Goal: Check status

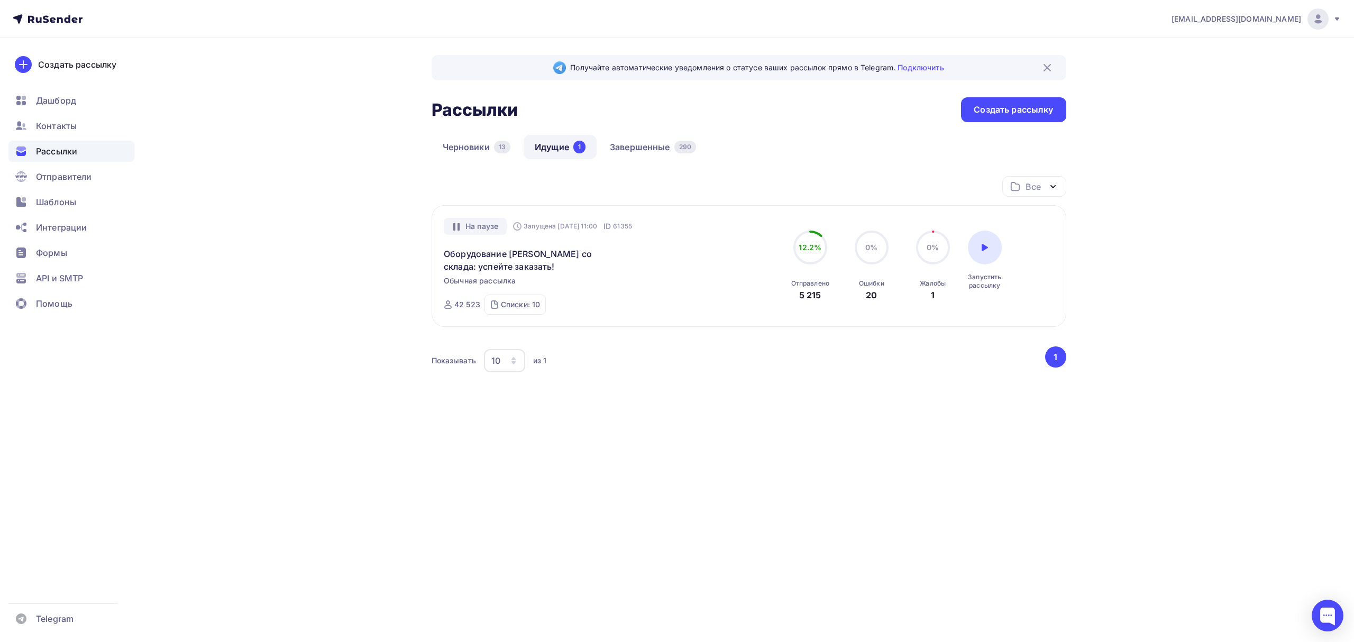
click at [86, 152] on div "Рассылки" at bounding box center [71, 151] width 126 height 21
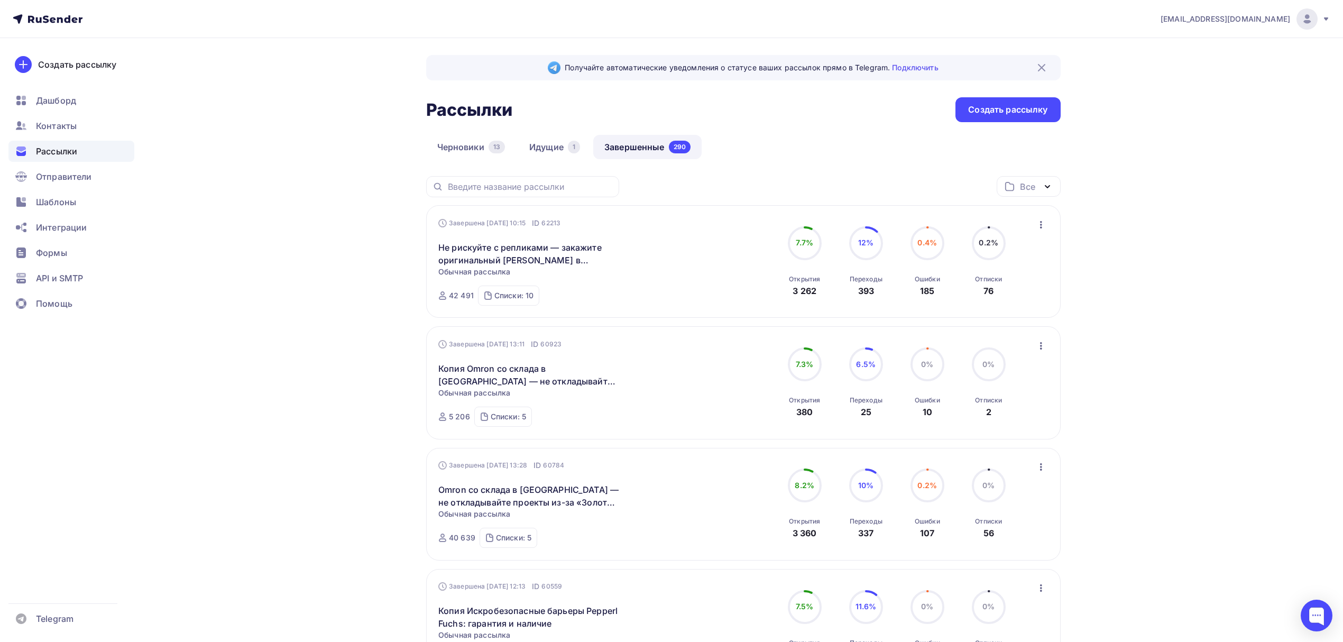
click at [629, 149] on link "Завершенные 290" at bounding box center [647, 147] width 108 height 24
click at [541, 144] on link "Идущие 1" at bounding box center [554, 147] width 73 height 24
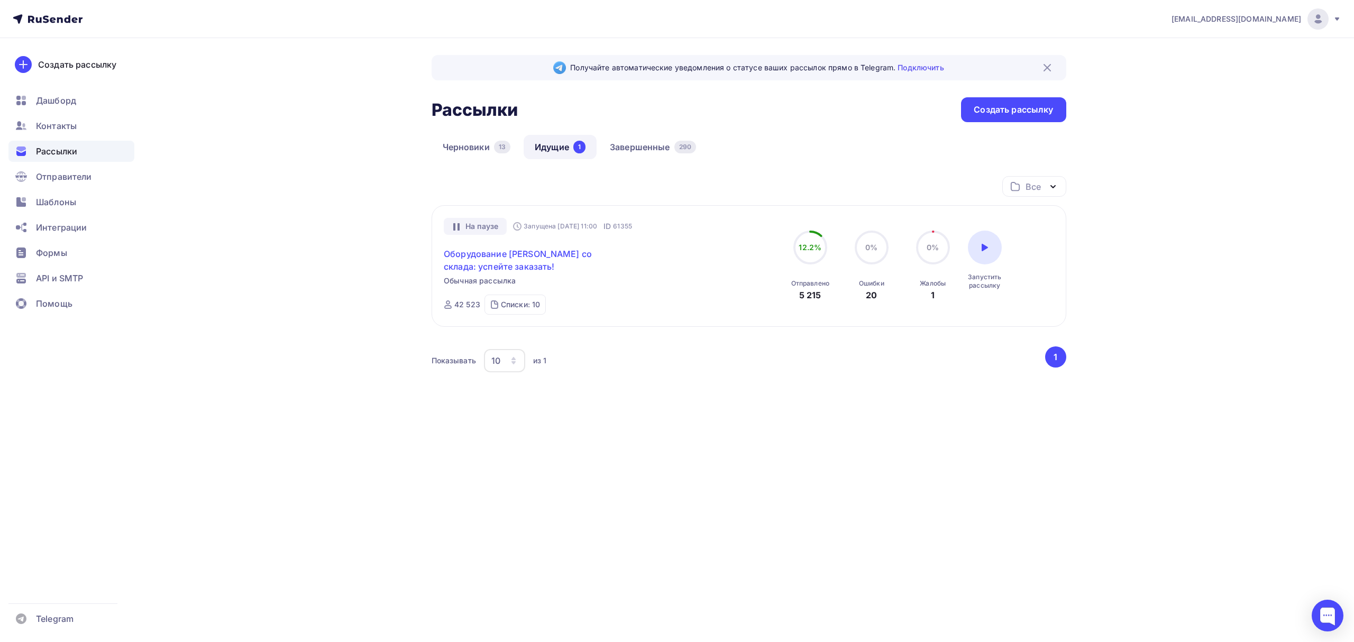
click at [507, 261] on link "Оборудование [PERSON_NAME] со склада: успейте заказать!" at bounding box center [534, 260] width 181 height 25
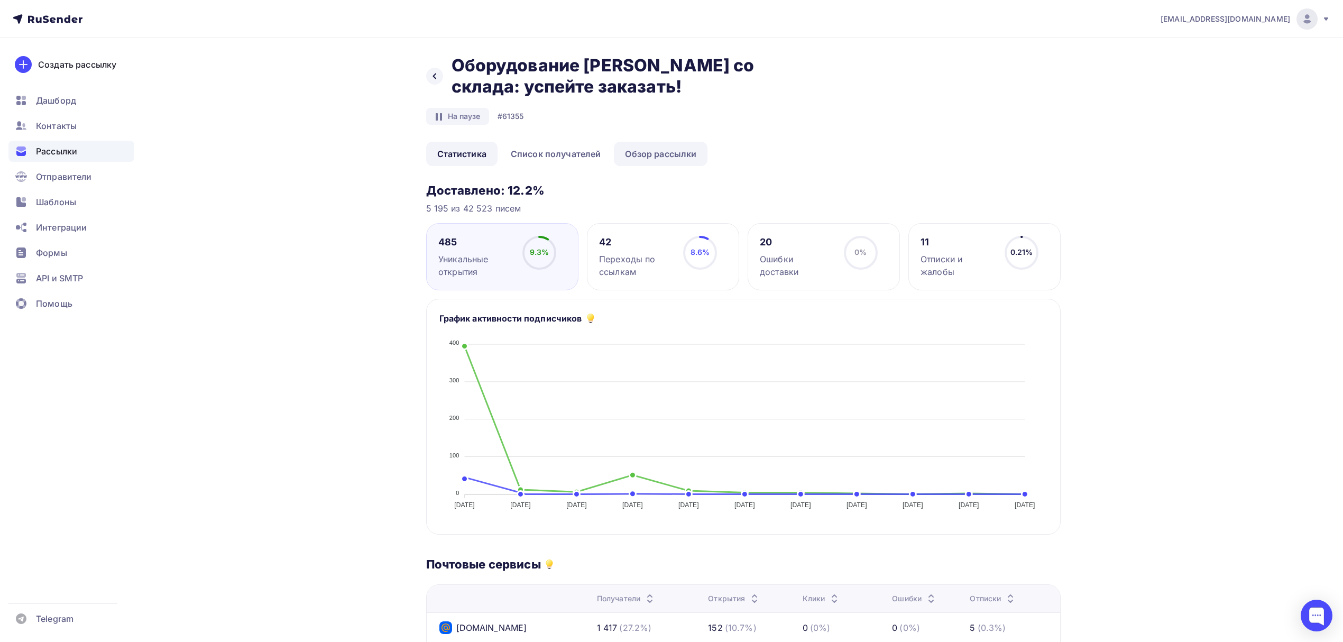
click at [668, 157] on link "Обзор рассылки" at bounding box center [661, 154] width 94 height 24
